Goal: Information Seeking & Learning: Compare options

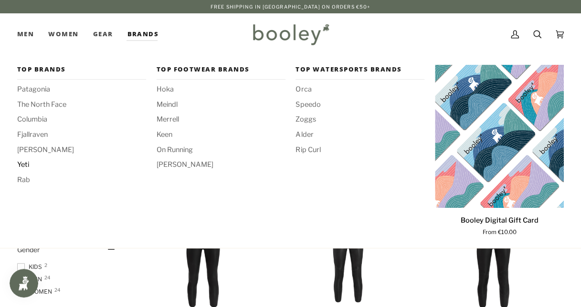
click at [25, 164] on span "Yeti" at bounding box center [81, 165] width 129 height 10
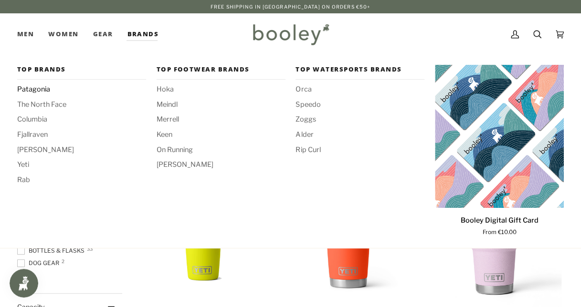
click at [42, 87] on span "Patagonia" at bounding box center [81, 89] width 129 height 10
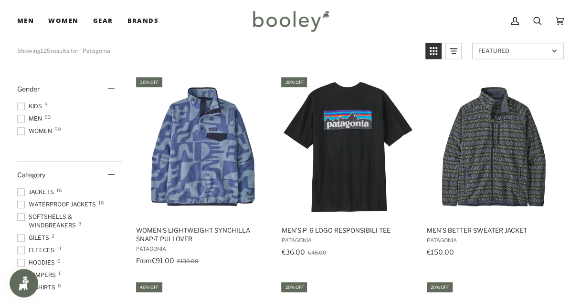
scroll to position [191, 0]
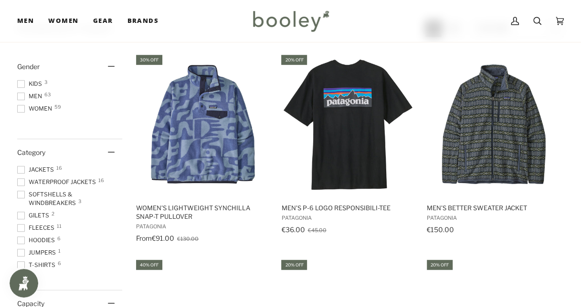
click at [20, 98] on span at bounding box center [21, 97] width 8 height 8
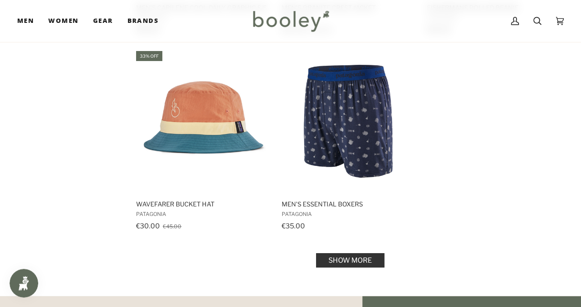
scroll to position [1575, 0]
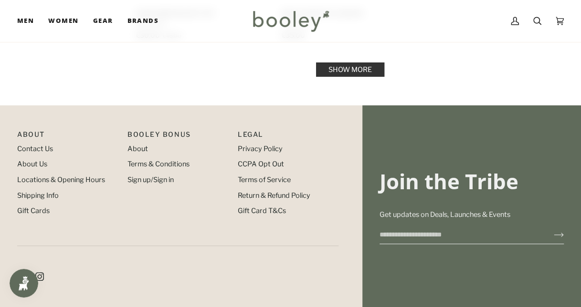
click at [366, 73] on link "Show more" at bounding box center [350, 70] width 68 height 14
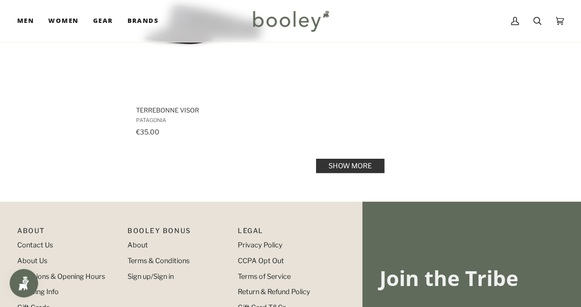
scroll to position [2911, 0]
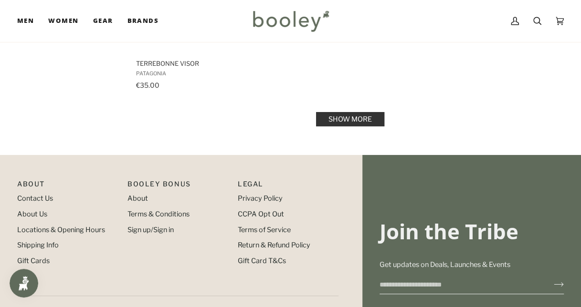
click at [367, 122] on link "Show more" at bounding box center [350, 119] width 68 height 14
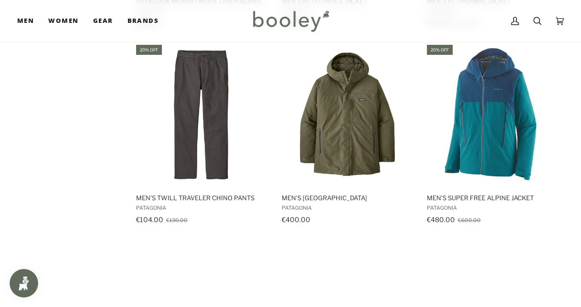
scroll to position [3579, 0]
